Goal: Task Accomplishment & Management: Manage account settings

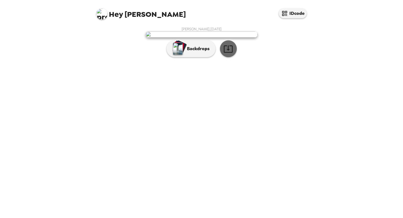
click at [231, 54] on icon "button" at bounding box center [229, 49] width 10 height 10
